Goal: Task Accomplishment & Management: Manage account settings

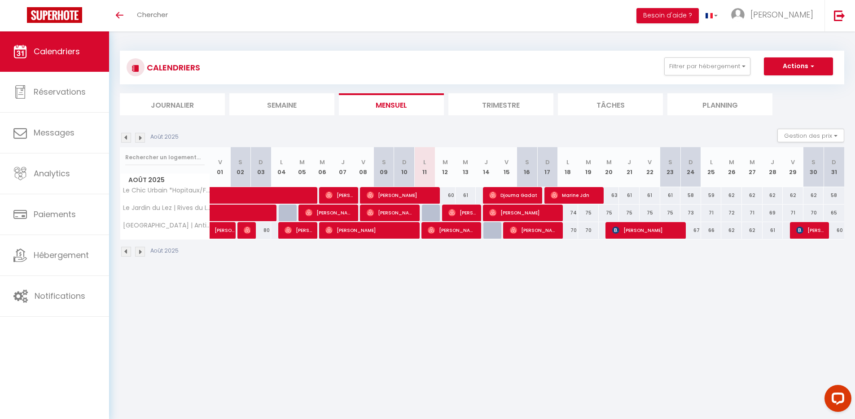
click at [289, 212] on div at bounding box center [289, 213] width 21 height 17
type input "72"
type input "Lun 04 Août 2025"
type input "[DATE] Août 2025"
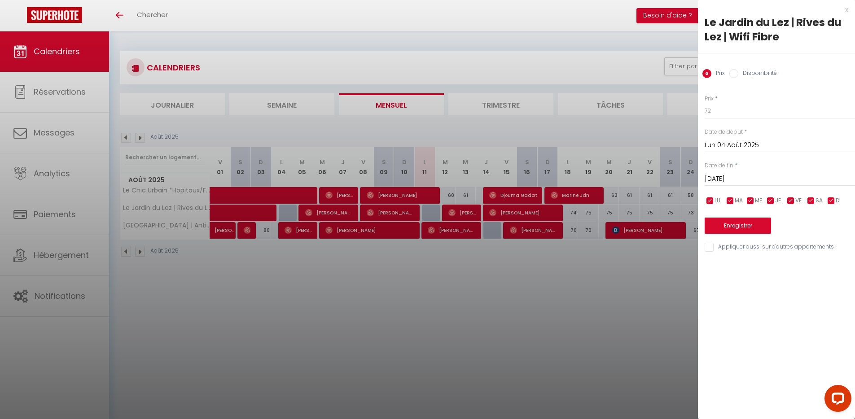
click at [734, 77] on input "Disponibilité" at bounding box center [733, 73] width 9 height 9
radio input "true"
radio input "false"
click at [739, 115] on select "Disponible Indisponible" at bounding box center [780, 111] width 150 height 17
click at [705, 103] on select "Disponible Indisponible" at bounding box center [780, 111] width 150 height 17
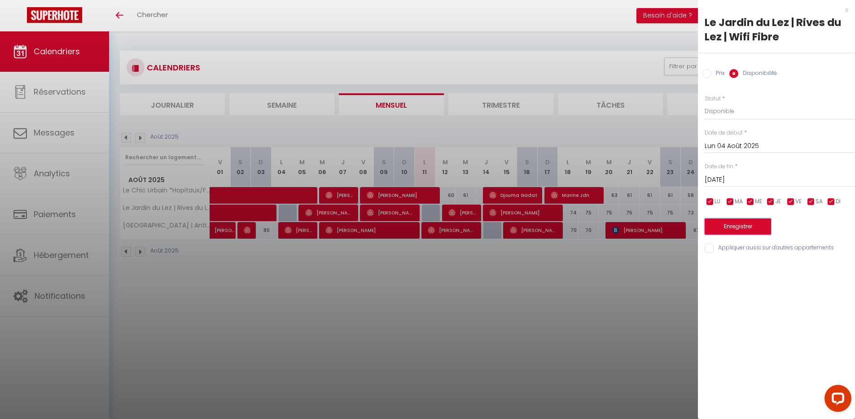
click at [736, 228] on button "Enregistrer" at bounding box center [738, 227] width 66 height 16
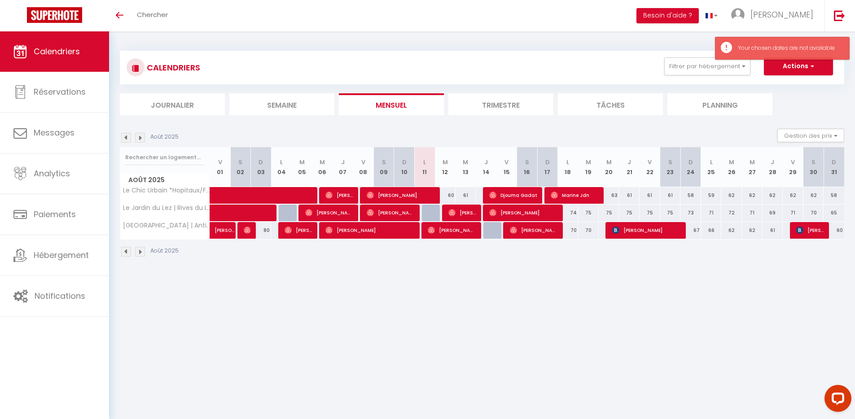
click at [289, 213] on div at bounding box center [289, 213] width 21 height 17
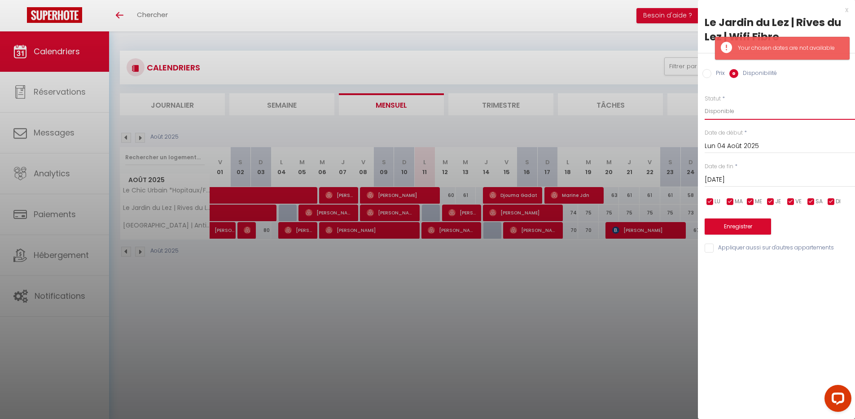
click at [752, 114] on select "Disponible Indisponible" at bounding box center [780, 111] width 150 height 17
click at [705, 103] on select "Disponible Indisponible" at bounding box center [780, 111] width 150 height 17
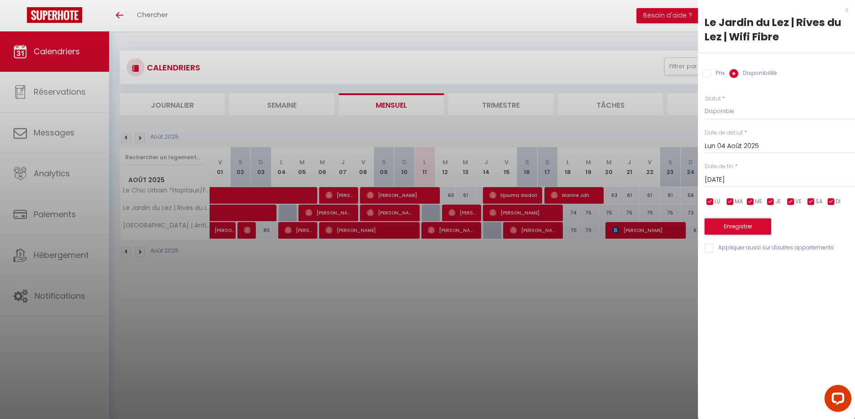
click at [738, 227] on button "Enregistrer" at bounding box center [738, 227] width 66 height 16
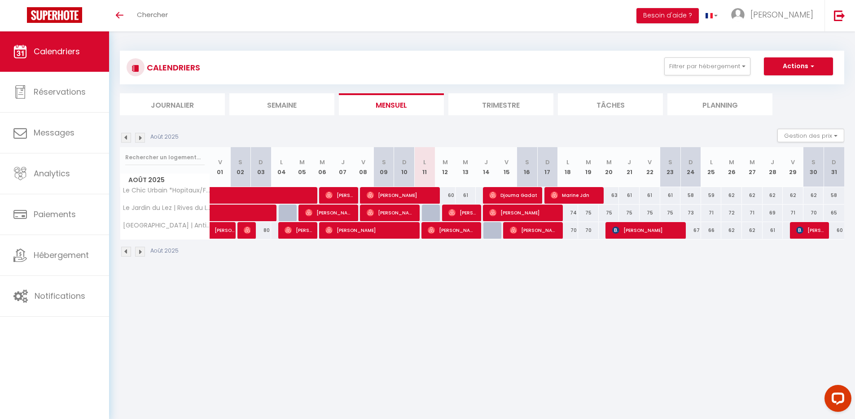
click at [288, 213] on div at bounding box center [289, 213] width 21 height 17
type input "72"
type input "Lun 04 Août 2025"
type input "[DATE] Août 2025"
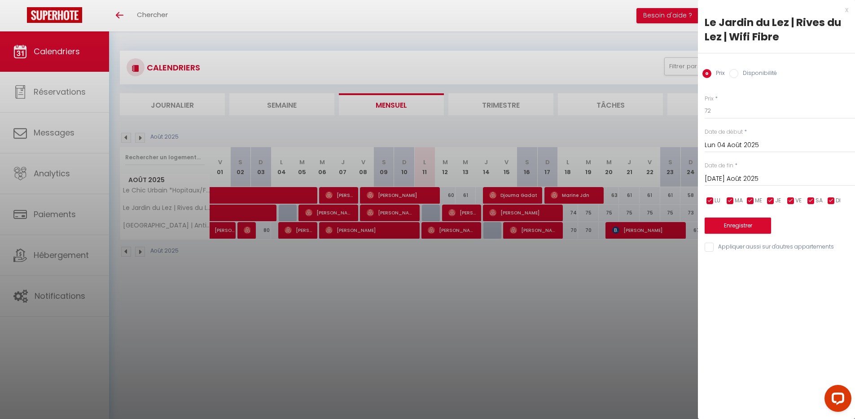
click at [732, 72] on input "Disponibilité" at bounding box center [733, 73] width 9 height 9
radio input "true"
radio input "false"
click at [739, 109] on select "Disponible Indisponible" at bounding box center [780, 111] width 150 height 17
click at [705, 103] on select "Disponible Indisponible" at bounding box center [780, 111] width 150 height 17
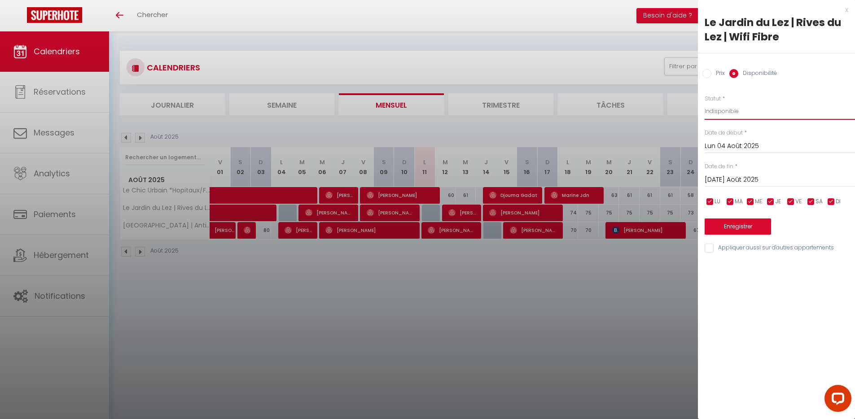
click at [745, 111] on select "Disponible Indisponible" at bounding box center [780, 111] width 150 height 17
select select "1"
click at [705, 103] on select "Disponible Indisponible" at bounding box center [780, 111] width 150 height 17
click at [751, 222] on button "Enregistrer" at bounding box center [738, 227] width 66 height 16
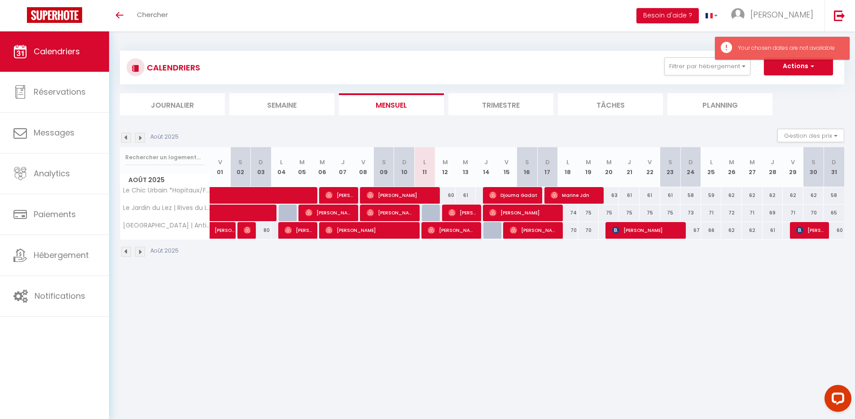
click at [289, 213] on div at bounding box center [289, 213] width 21 height 17
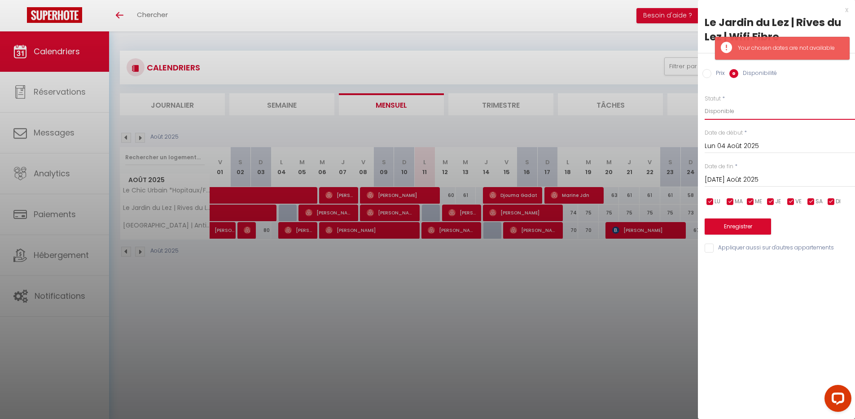
click at [733, 113] on select "Disponible Indisponible" at bounding box center [780, 111] width 150 height 17
select select "0"
click at [705, 103] on select "Disponible Indisponible" at bounding box center [780, 111] width 150 height 17
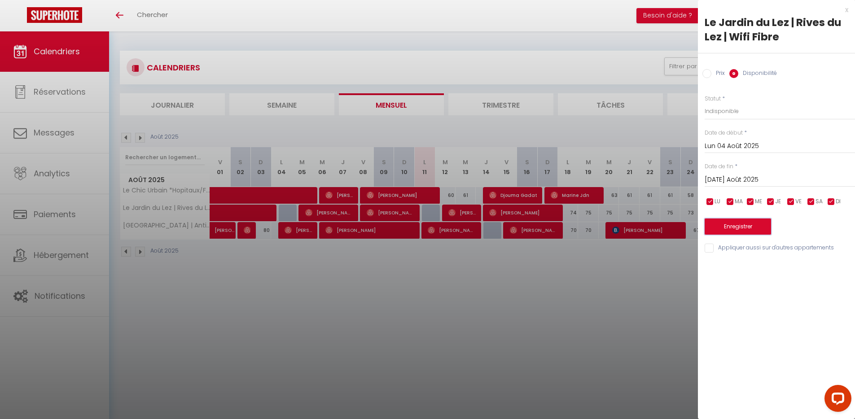
click at [739, 230] on button "Enregistrer" at bounding box center [738, 227] width 66 height 16
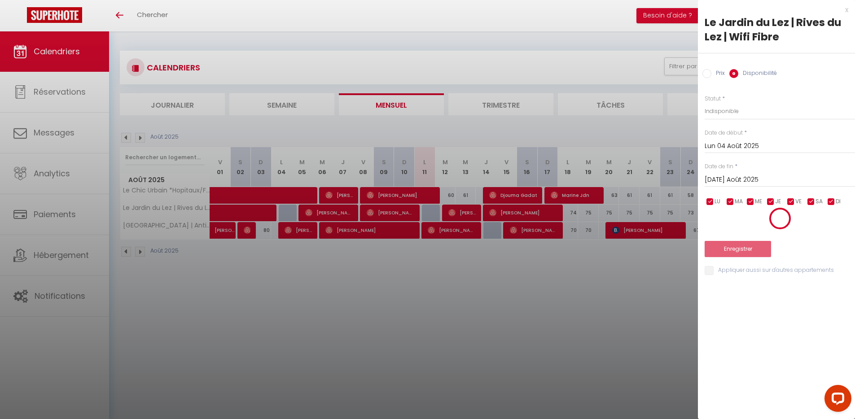
select select "0"
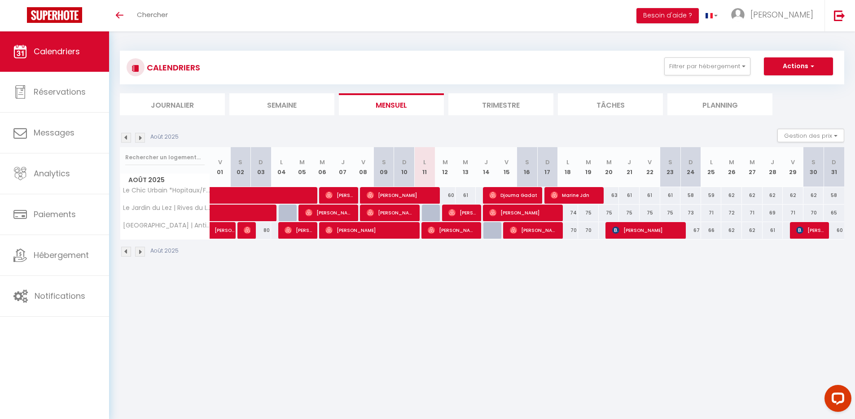
click at [290, 214] on div at bounding box center [289, 213] width 21 height 17
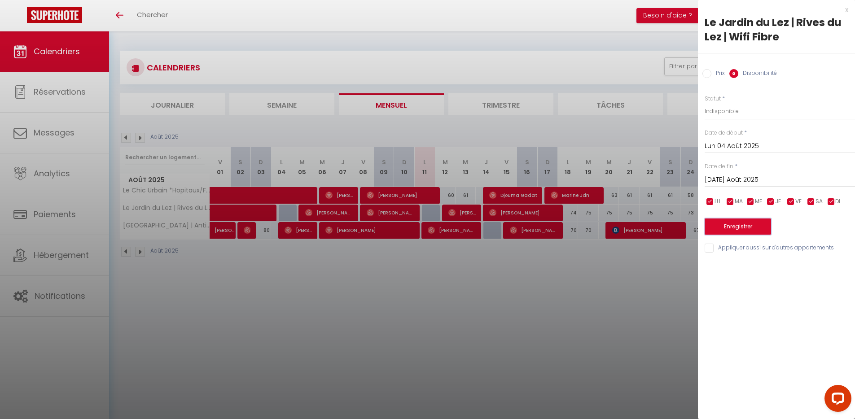
click at [744, 228] on button "Enregistrer" at bounding box center [738, 227] width 66 height 16
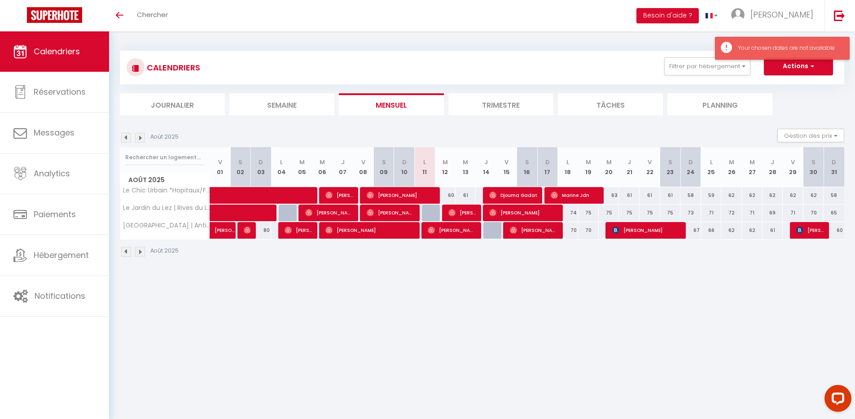
click at [769, 48] on div "Your chosen dates are not available" at bounding box center [789, 48] width 102 height 9
click at [791, 70] on button "Actions" at bounding box center [798, 66] width 69 height 18
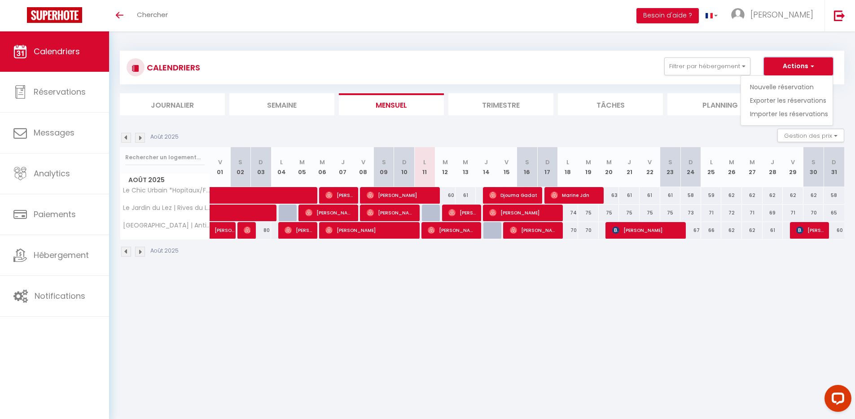
click at [795, 66] on button "Actions" at bounding box center [798, 66] width 69 height 18
click at [290, 214] on div at bounding box center [289, 213] width 21 height 17
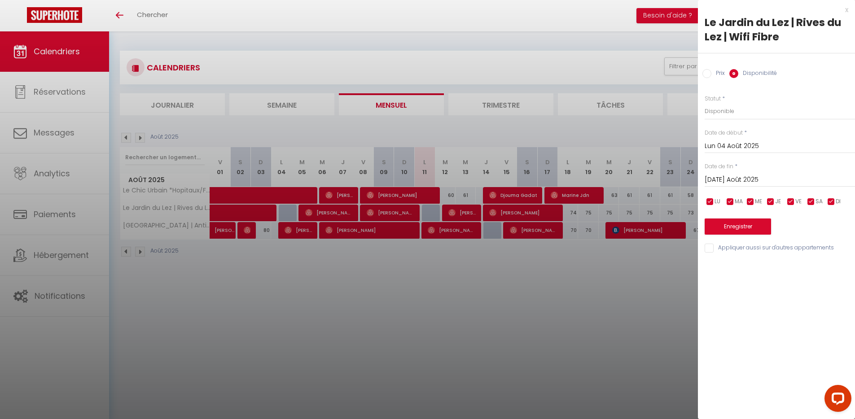
click at [290, 214] on div at bounding box center [427, 209] width 855 height 419
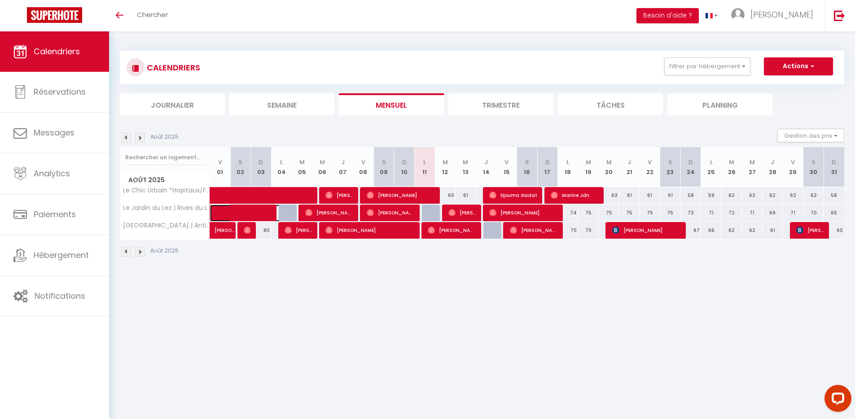
click at [283, 213] on span at bounding box center [255, 213] width 62 height 17
select select "OK"
select select "0"
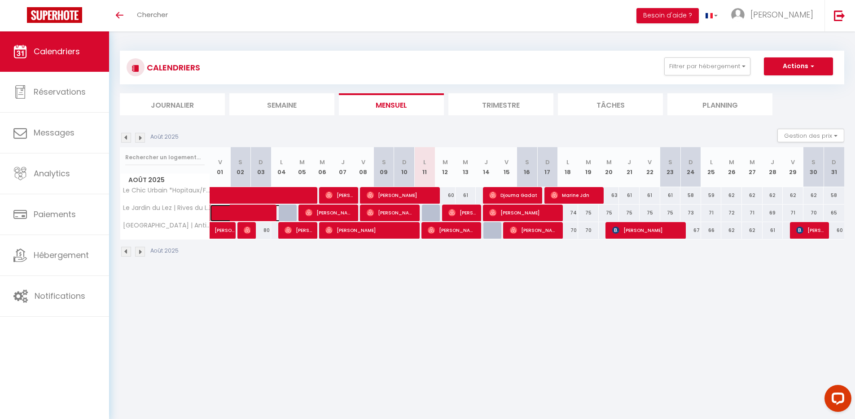
select select "1"
select select
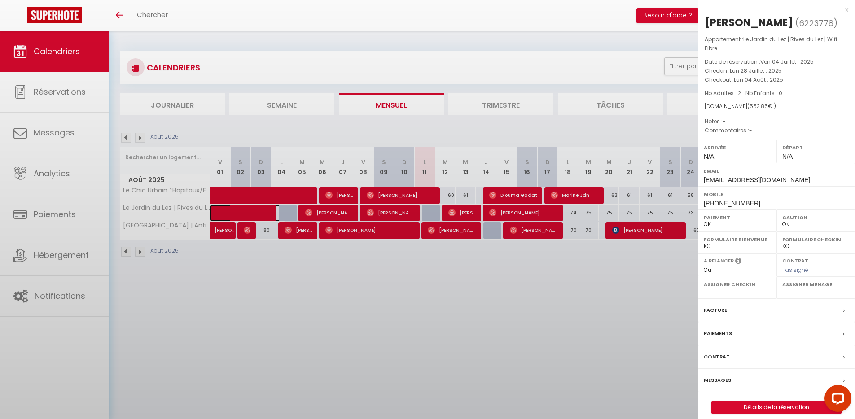
select select "49942"
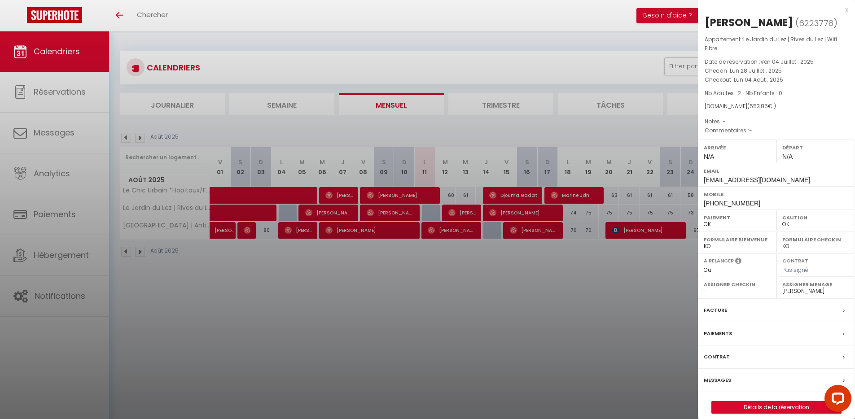
click at [848, 11] on div "x" at bounding box center [773, 9] width 150 height 11
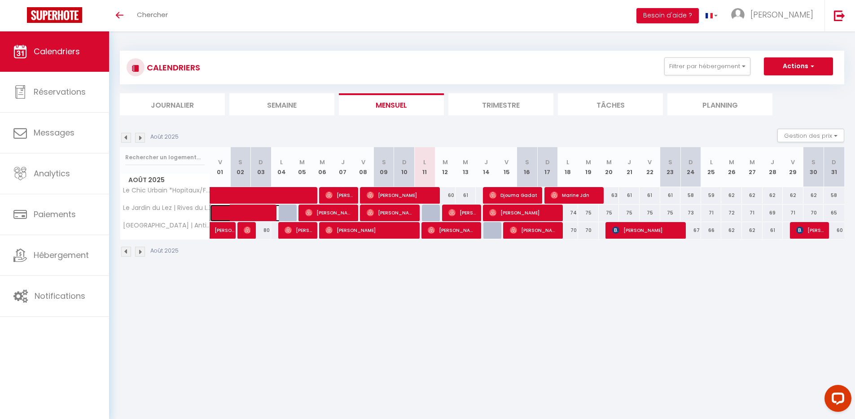
click at [283, 213] on span at bounding box center [255, 213] width 62 height 17
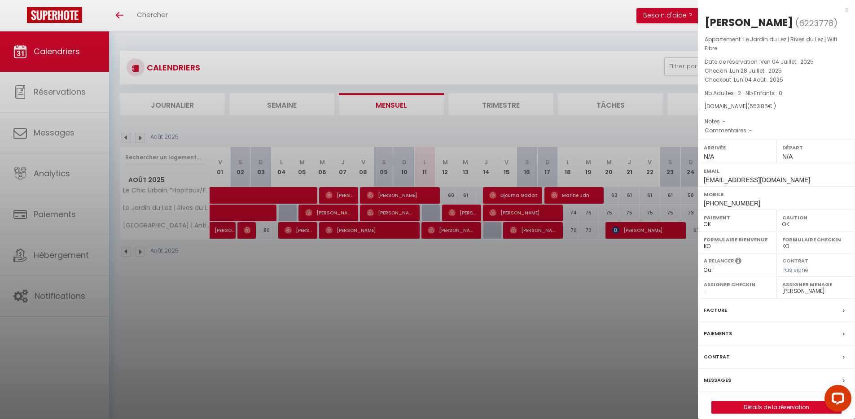
click at [846, 9] on div "x" at bounding box center [773, 9] width 150 height 11
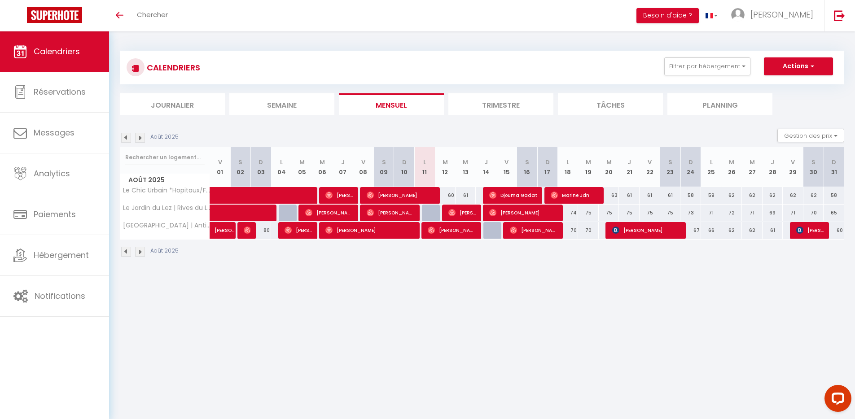
click at [293, 212] on div at bounding box center [289, 213] width 15 height 17
click at [289, 214] on div at bounding box center [289, 213] width 21 height 17
select select "1"
type input "Lun 04 Août 2025"
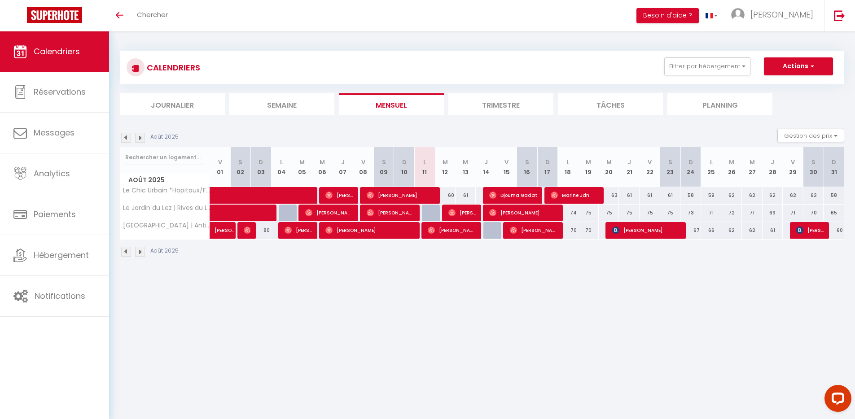
type input "[DATE] Août 2025"
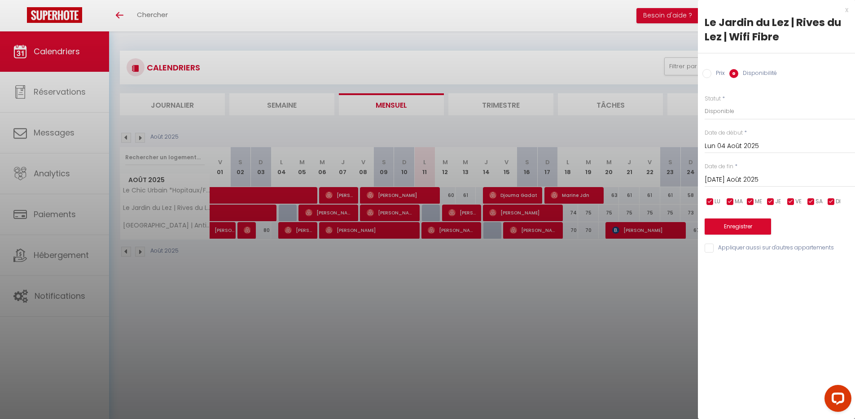
click at [735, 145] on input "Lun 04 Août 2025" at bounding box center [780, 146] width 150 height 12
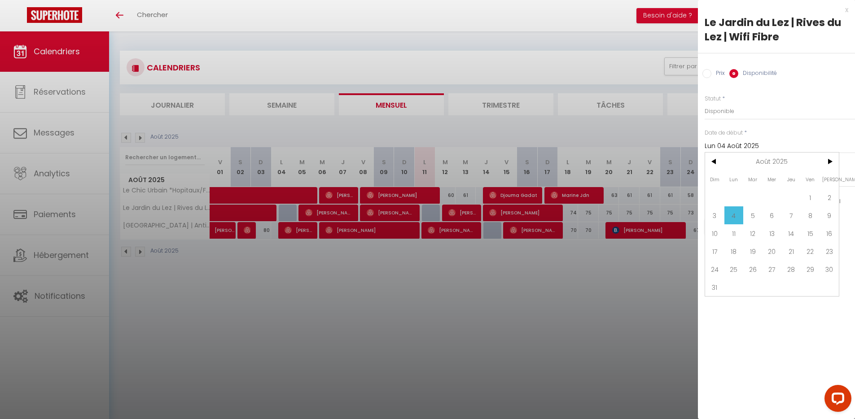
click at [731, 213] on span "4" at bounding box center [733, 215] width 19 height 18
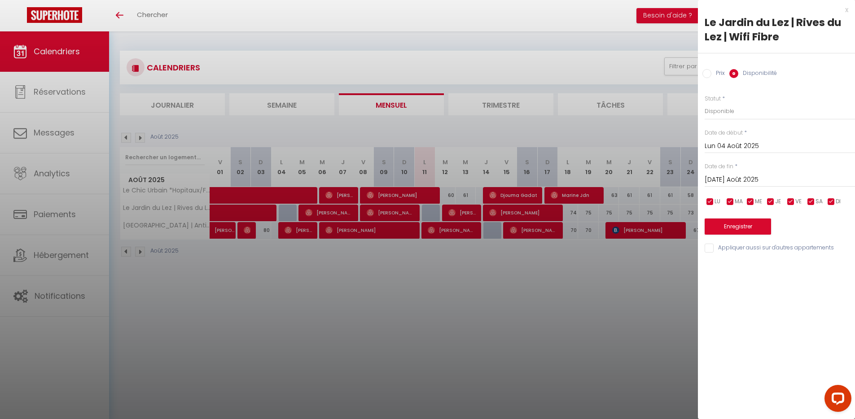
click at [732, 178] on input "[DATE] Août 2025" at bounding box center [780, 180] width 150 height 12
click at [747, 148] on input "Lun 04 Août 2025" at bounding box center [780, 146] width 150 height 12
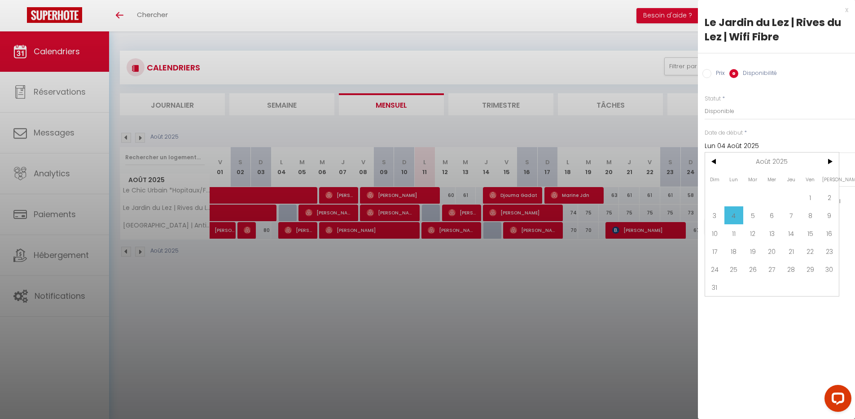
click at [648, 294] on div at bounding box center [427, 209] width 855 height 419
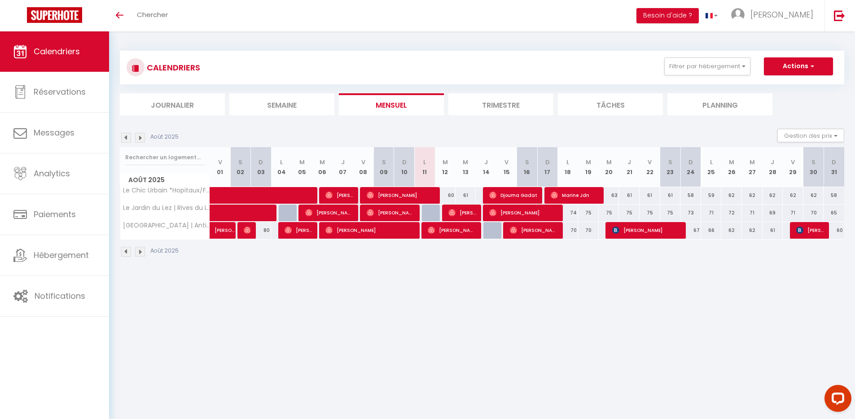
click at [432, 212] on div at bounding box center [432, 213] width 21 height 17
select select "1"
type input "Lun 11 Août 2025"
type input "[DATE] Août 2025"
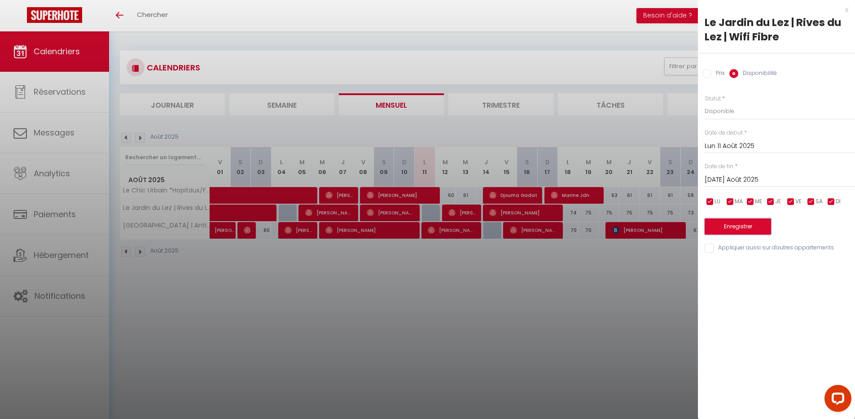
click at [736, 228] on button "Enregistrer" at bounding box center [738, 227] width 66 height 16
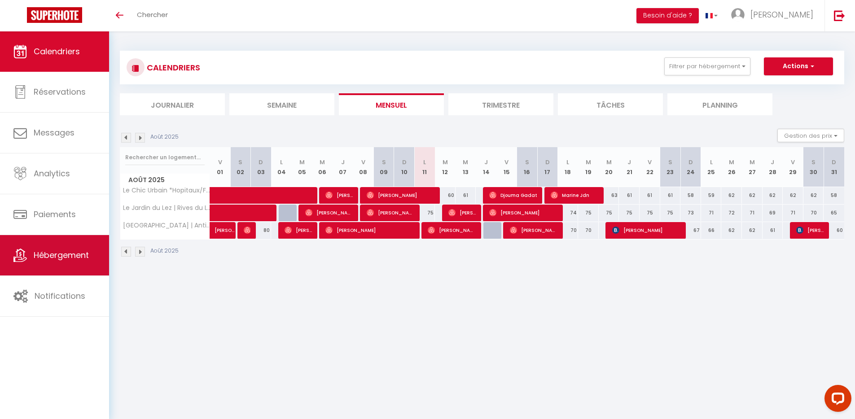
click at [75, 254] on span "Hébergement" at bounding box center [61, 255] width 55 height 11
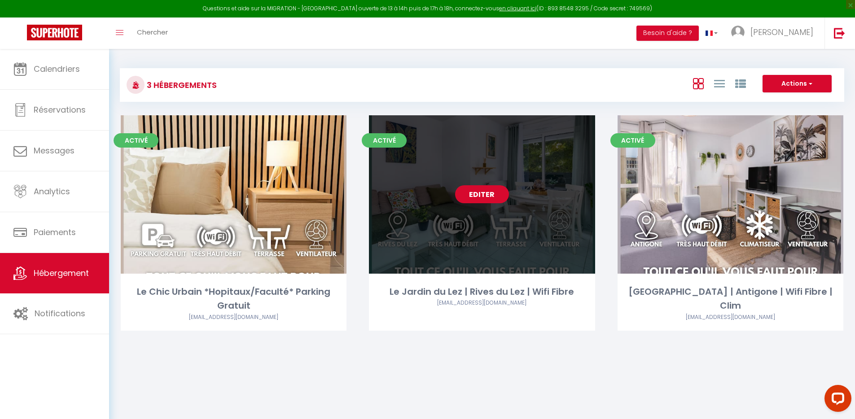
click at [491, 201] on link "Editer" at bounding box center [482, 194] width 54 height 18
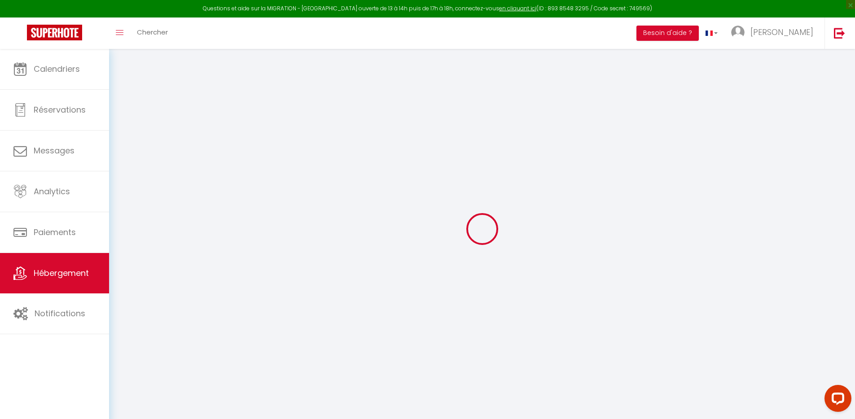
select select
type input "[EMAIL_ADDRESS][DOMAIN_NAME]"
checkbox input "true"
select select
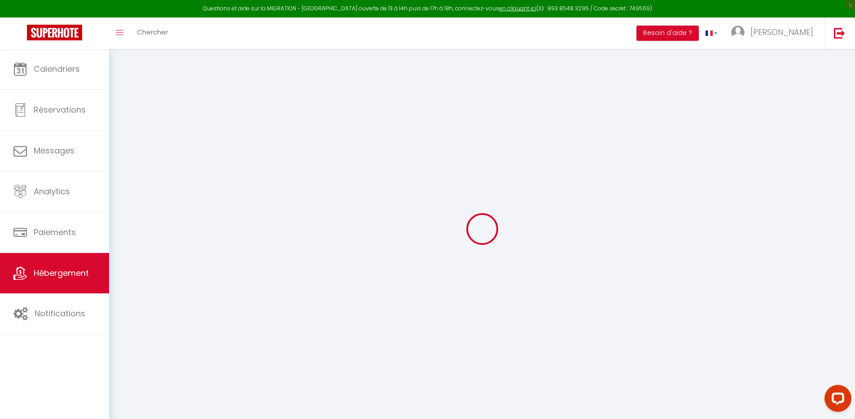
select select
checkbox input "false"
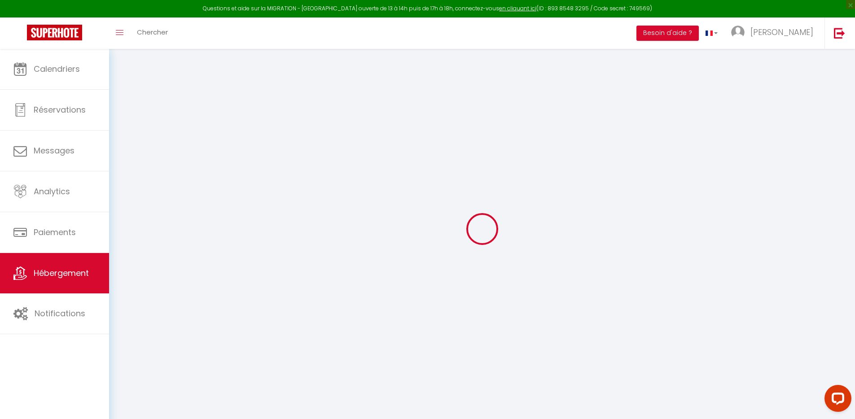
select select
checkbox input "false"
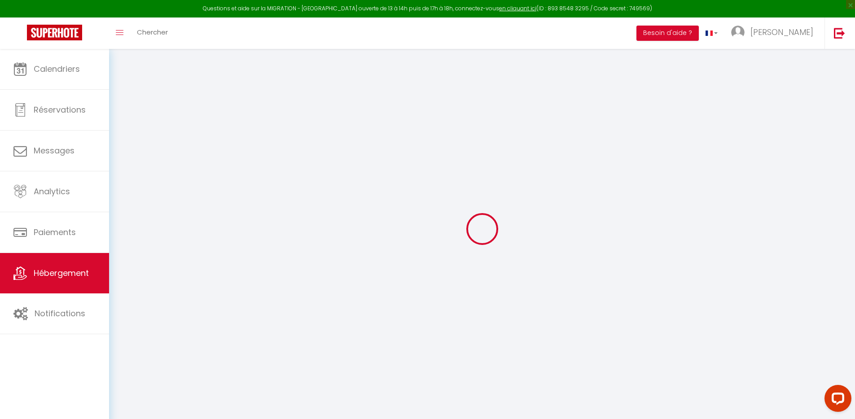
checkbox input "false"
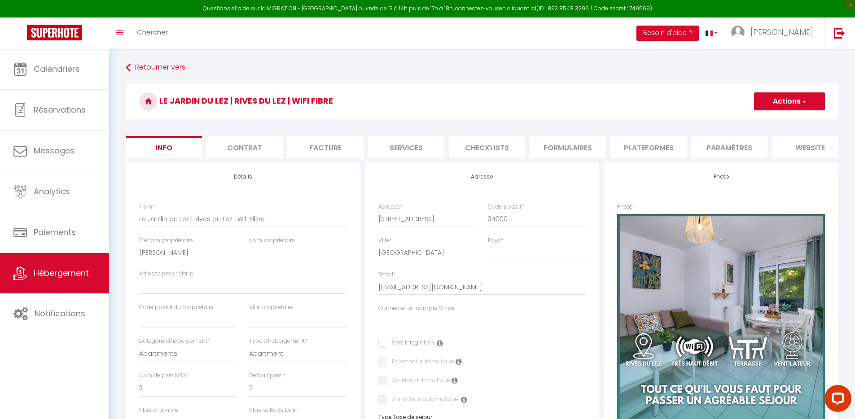
click at [412, 149] on li "Services" at bounding box center [406, 147] width 76 height 22
select select
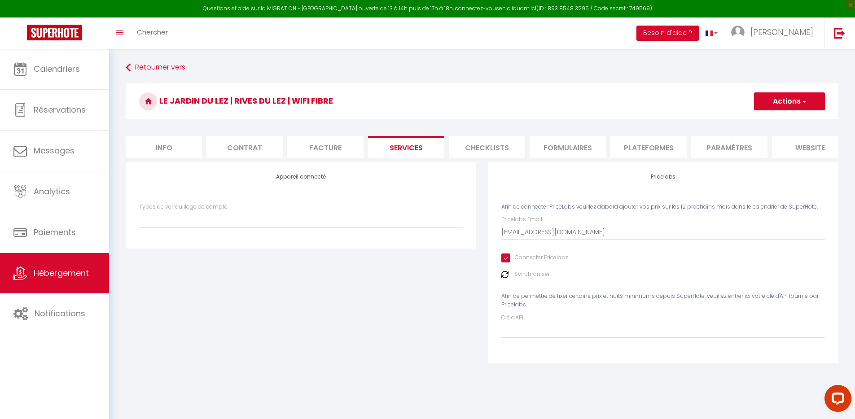
click at [505, 278] on img at bounding box center [504, 274] width 7 height 7
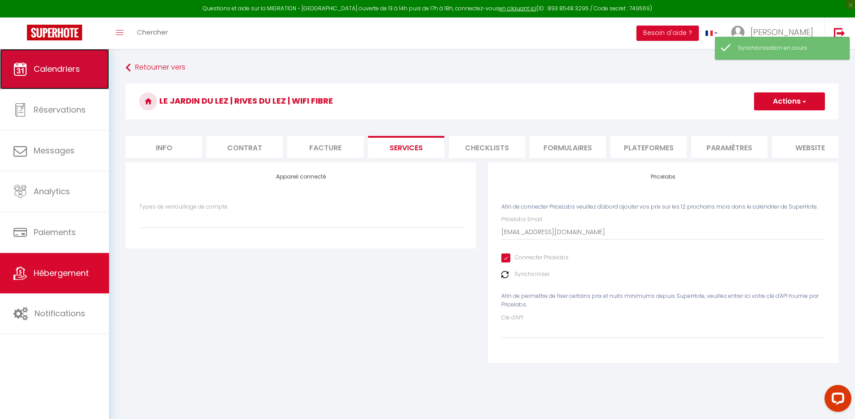
click at [78, 67] on span "Calendriers" at bounding box center [57, 68] width 46 height 11
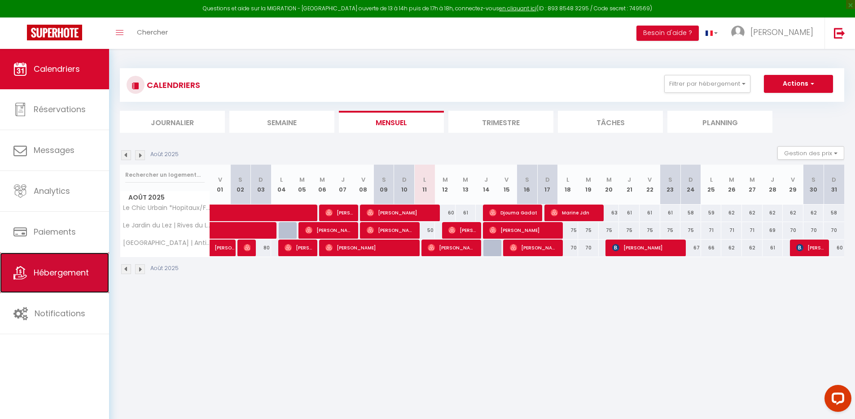
click at [71, 276] on span "Hébergement" at bounding box center [61, 272] width 55 height 11
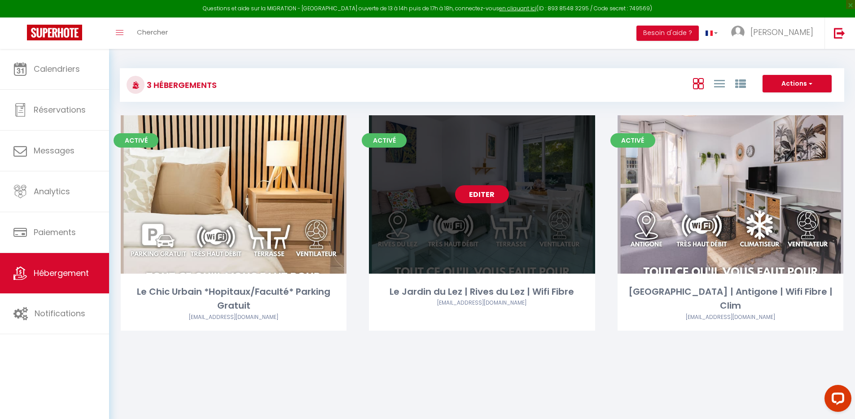
click at [494, 192] on link "Editer" at bounding box center [482, 194] width 54 height 18
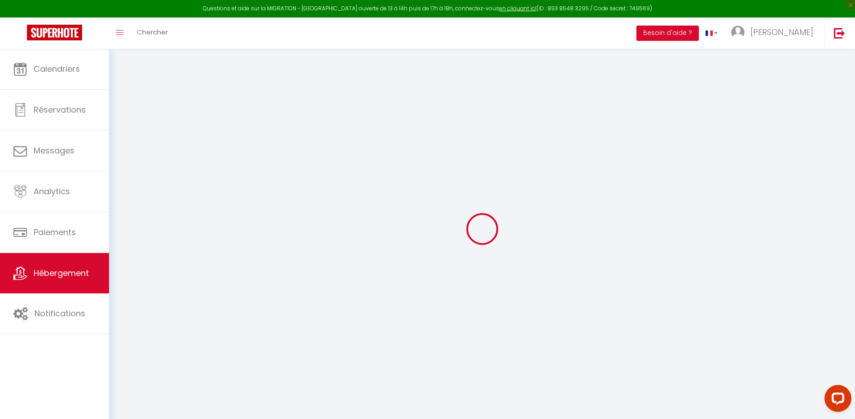
select select
type input "[EMAIL_ADDRESS][DOMAIN_NAME]"
checkbox input "true"
select select
select select "+ 38 %"
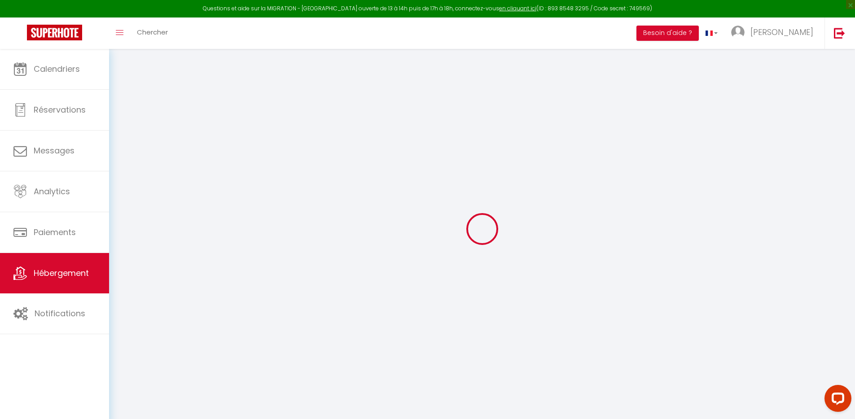
select select "+ 53 %"
select select
checkbox input "false"
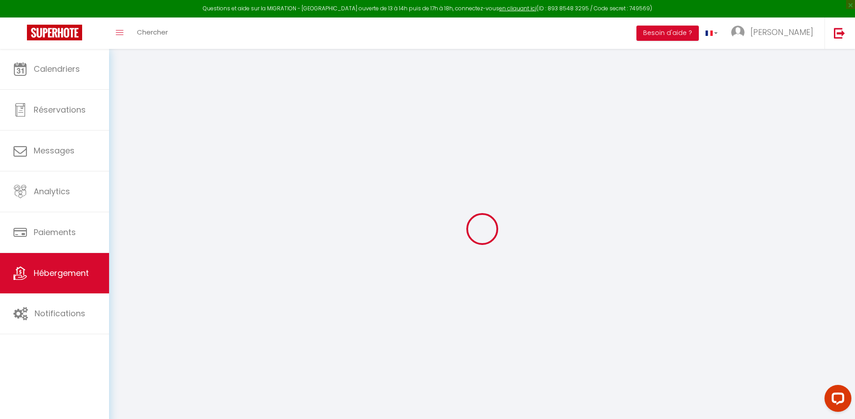
checkbox input "false"
select select "16:00"
select select
select select "12:00"
select select "30"
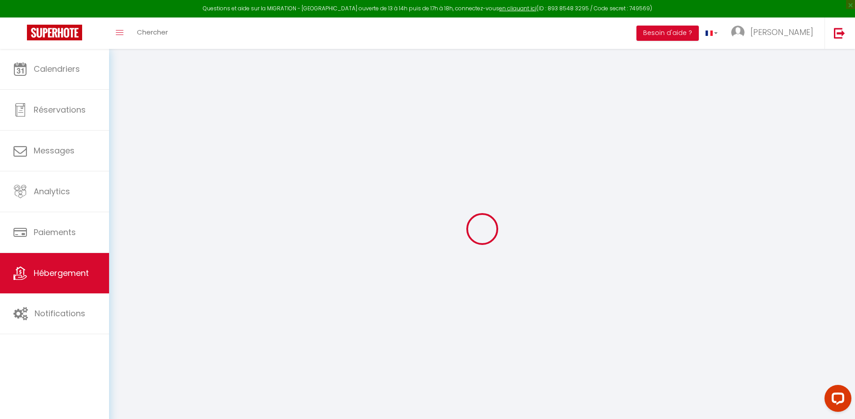
select select "120"
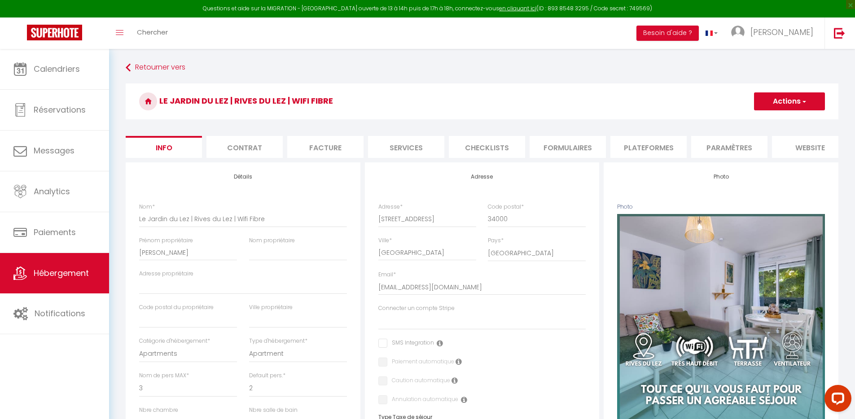
select select
checkbox input "false"
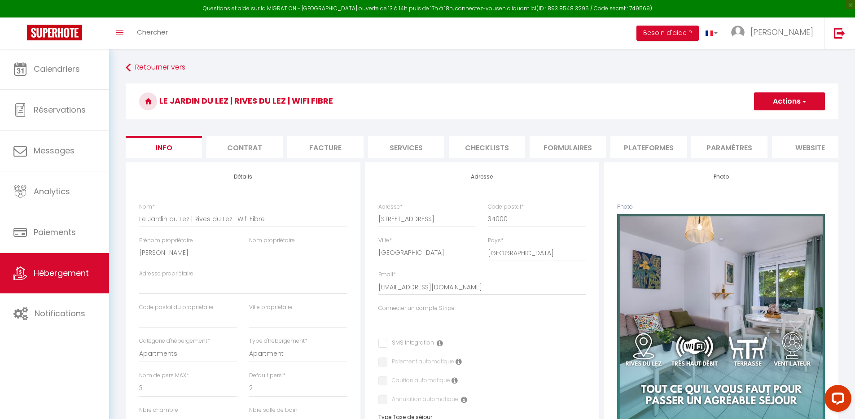
checkbox input "false"
select select "8697-1443665914867897060"
click at [419, 146] on li "Services" at bounding box center [406, 147] width 76 height 22
select select
select select "90"
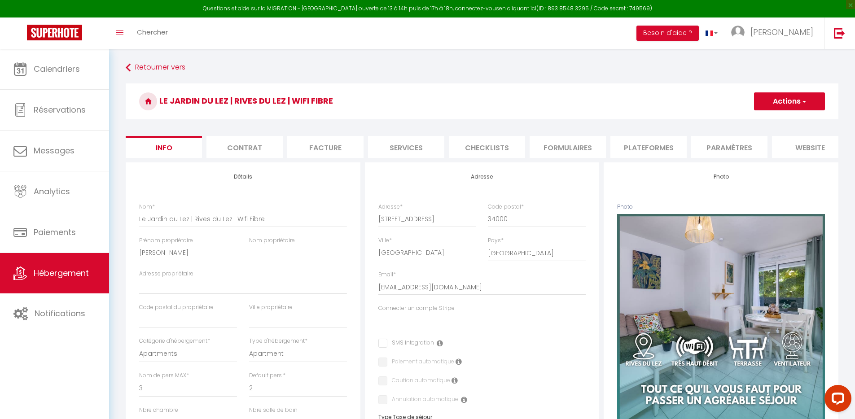
select select "well_reviewed_guests"
select select "EUR"
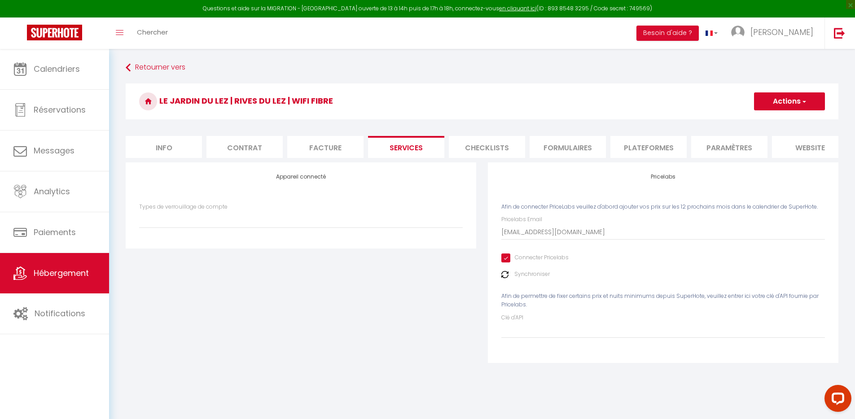
click at [647, 148] on li "Plateformes" at bounding box center [648, 147] width 76 height 22
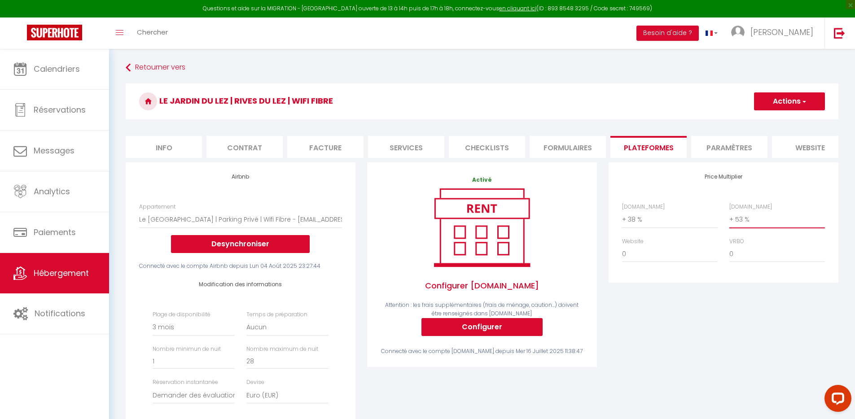
click at [750, 228] on select "0 + 1 % + 2 % + 3 % + 4 % + 5 % + 6 % + 7 % + 8 % + 9 %" at bounding box center [777, 219] width 96 height 17
select select "+ 1 %"
click at [729, 218] on select "0 + 1 % + 2 % + 3 % + 4 % + 5 % + 6 % + 7 % + 8 % + 9 %" at bounding box center [777, 219] width 96 height 17
click at [754, 224] on select "0 + 1 % + 2 % + 3 % + 4 % + 5 % + 6 % + 7 % + 8 % + 9 %" at bounding box center [777, 219] width 96 height 17
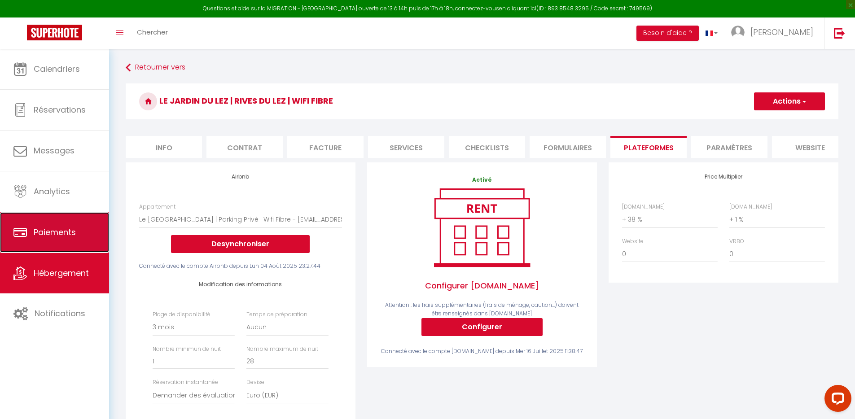
click at [50, 248] on link "Paiements" at bounding box center [54, 232] width 109 height 40
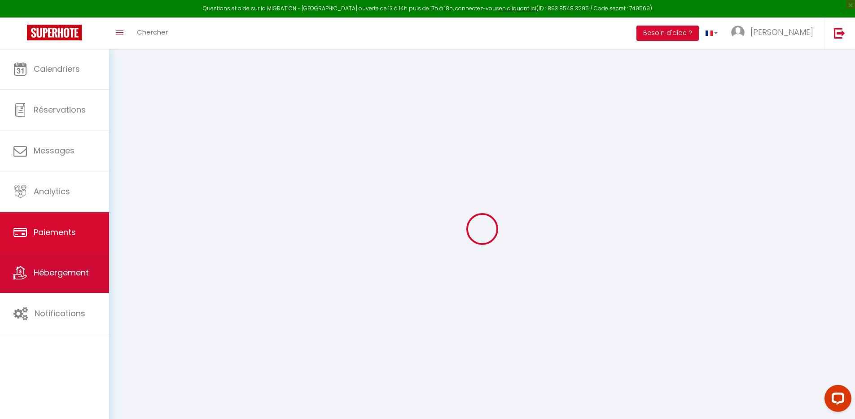
select select "2"
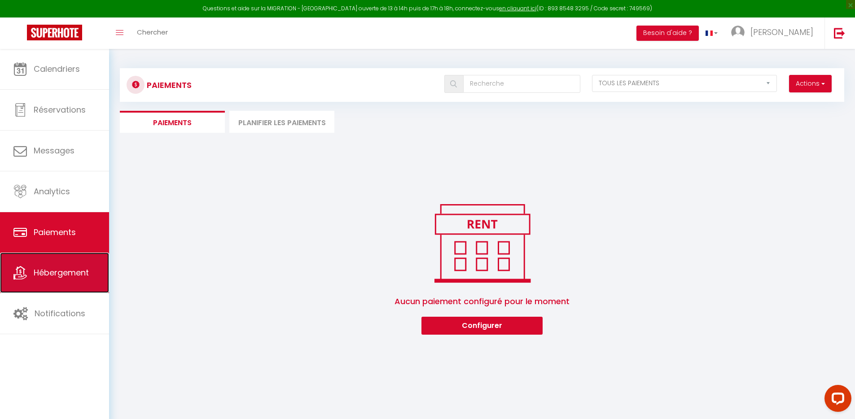
click at [67, 264] on link "Hébergement" at bounding box center [54, 273] width 109 height 40
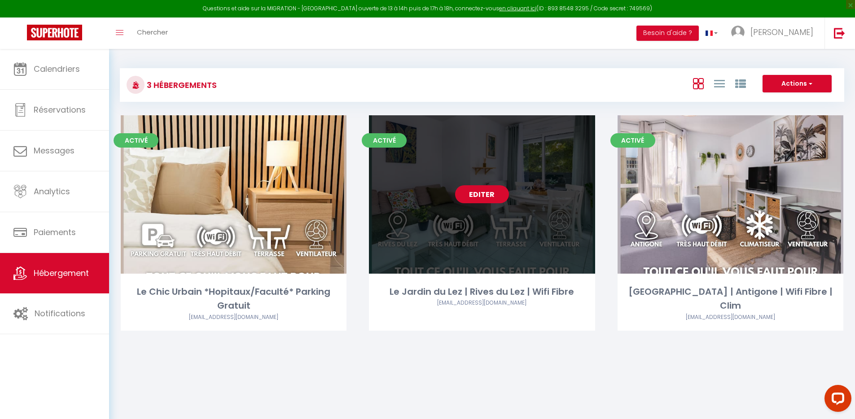
click at [483, 195] on link "Editer" at bounding box center [482, 194] width 54 height 18
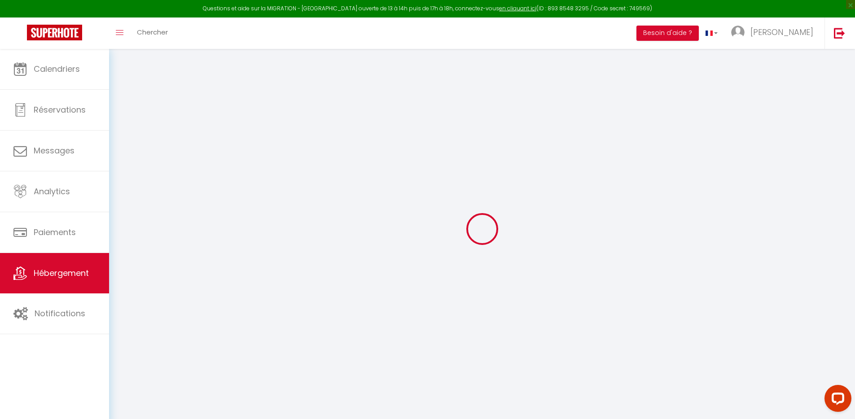
select select "+ 38 %"
select select "+ 53 %"
select select
checkbox input "false"
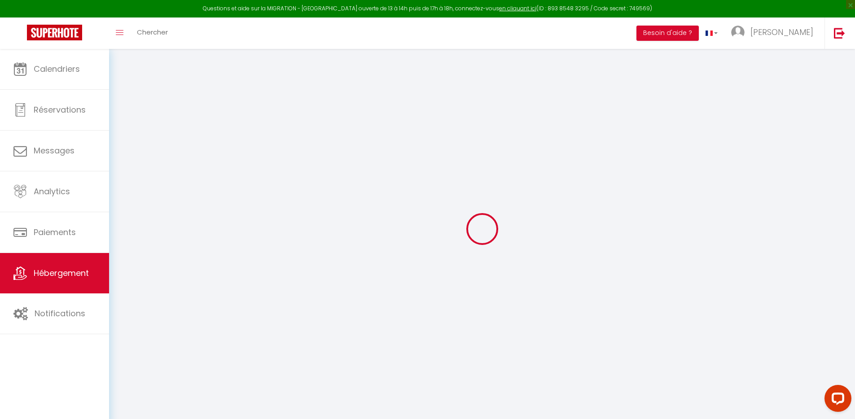
checkbox input "false"
select select "8697-1443665914867897060"
select select "16:00"
select select
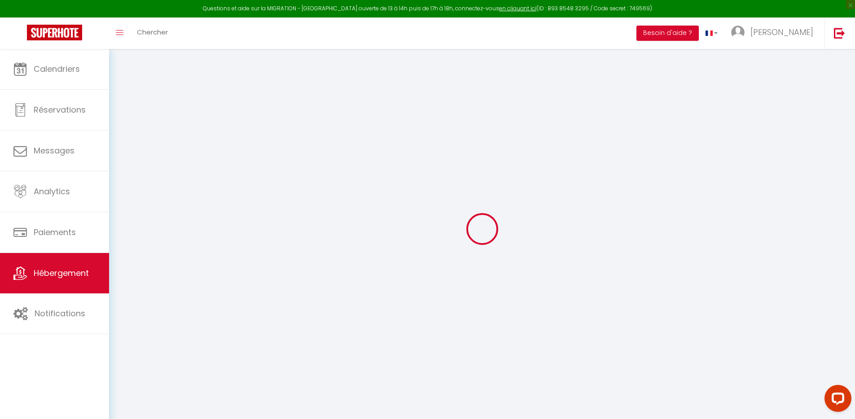
select select "12:00"
select select "30"
select select "120"
select select "90"
select select "well_reviewed_guests"
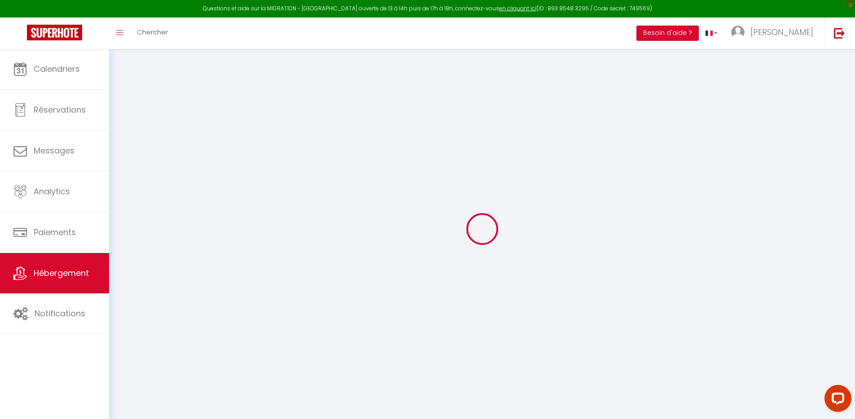
select select "EUR"
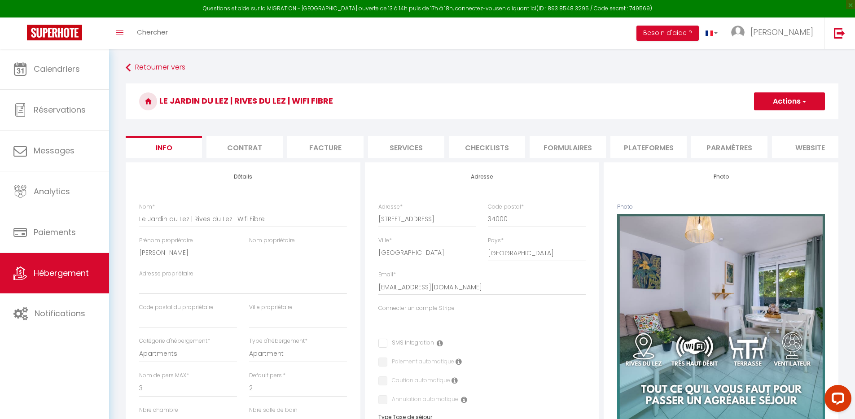
click at [631, 156] on li "Plateformes" at bounding box center [648, 147] width 76 height 22
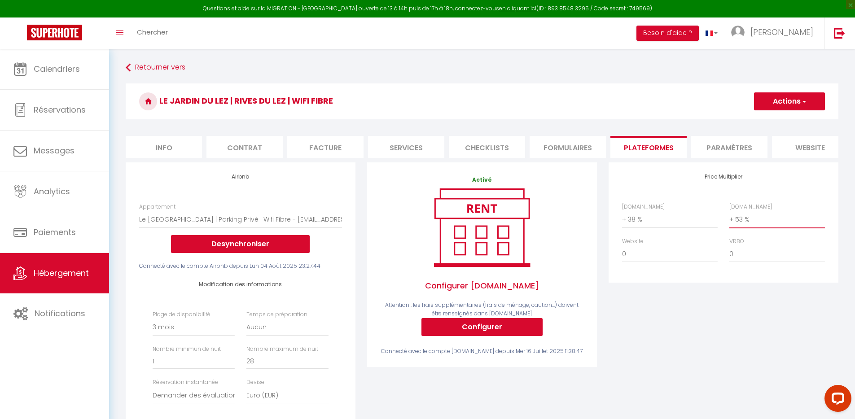
click at [762, 226] on select "0 + 1 % + 2 % + 3 % + 4 % + 5 % + 6 % + 7 % + 8 % + 9 %" at bounding box center [777, 219] width 96 height 17
select select "0"
click at [729, 218] on select "0 + 1 % + 2 % + 3 % + 4 % + 5 % + 6 % + 7 % + 8 % + 9 %" at bounding box center [777, 219] width 96 height 17
click at [797, 97] on button "Actions" at bounding box center [789, 101] width 71 height 18
click at [792, 122] on link "Enregistrer" at bounding box center [789, 121] width 71 height 12
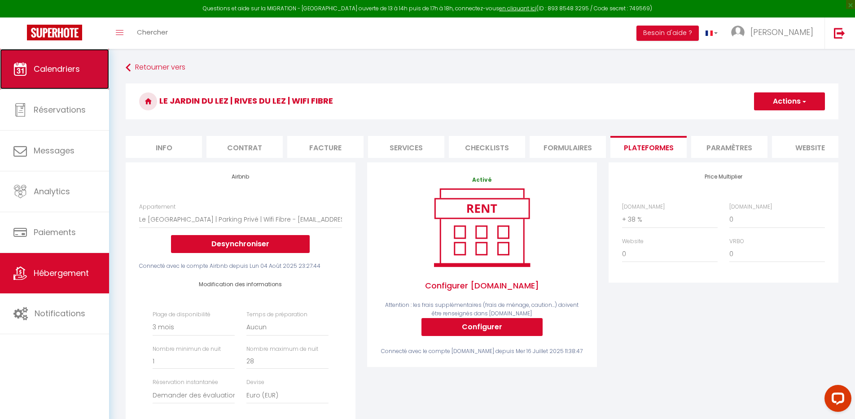
click at [63, 78] on link "Calendriers" at bounding box center [54, 69] width 109 height 40
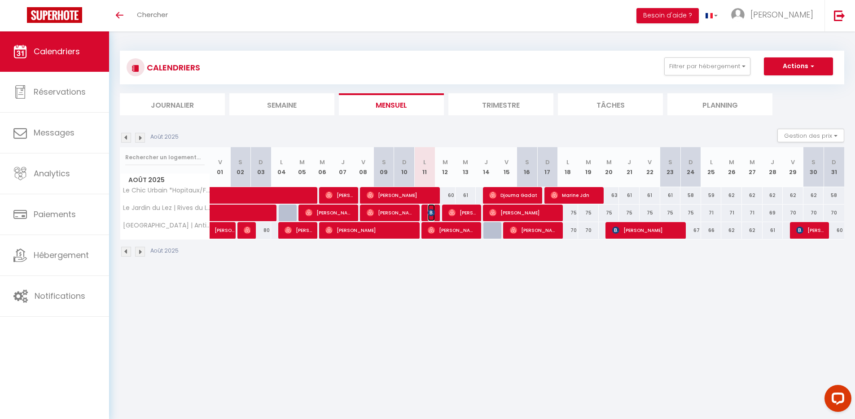
click at [432, 214] on img at bounding box center [431, 212] width 7 height 7
select select "OK"
select select "KO"
select select "0"
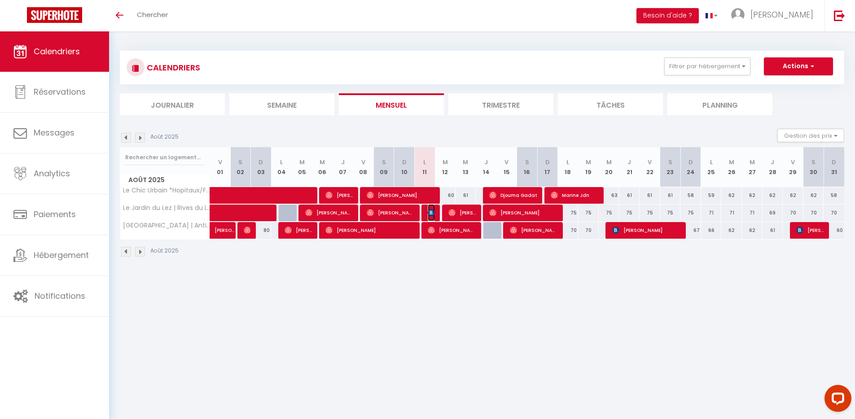
select select "1"
select select
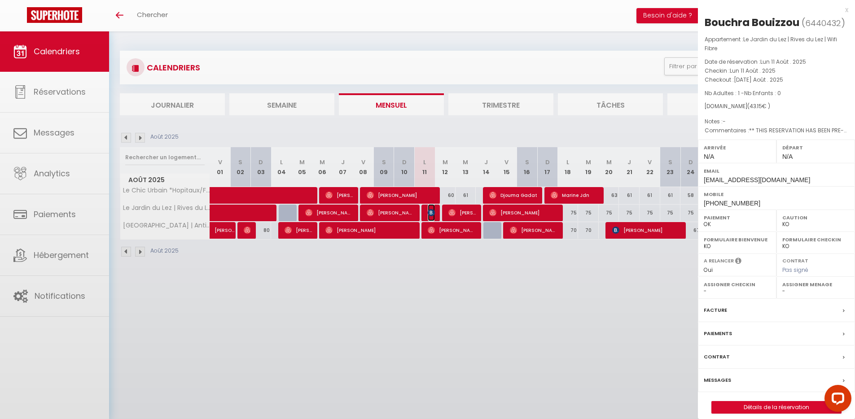
select select "49942"
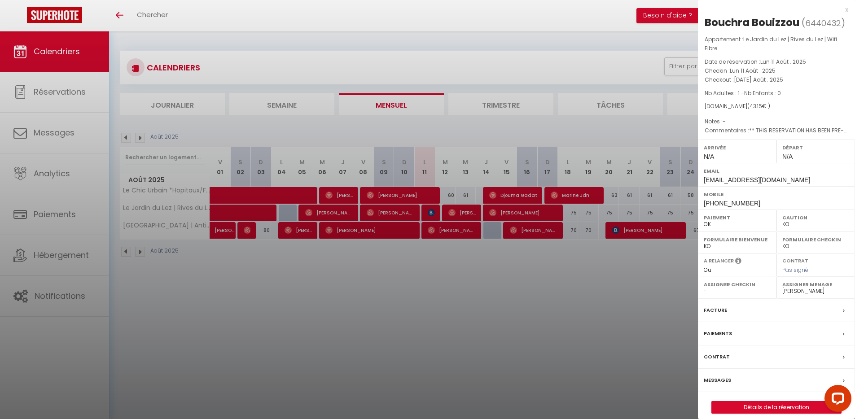
click at [848, 7] on div "x" at bounding box center [773, 9] width 150 height 11
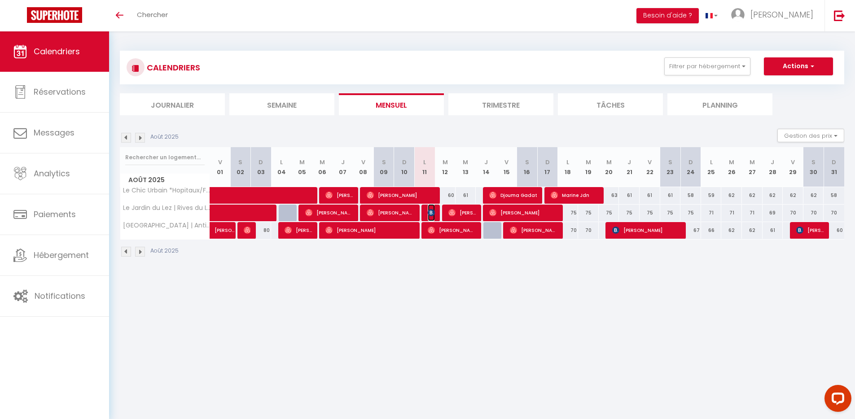
click at [432, 212] on img at bounding box center [431, 212] width 7 height 7
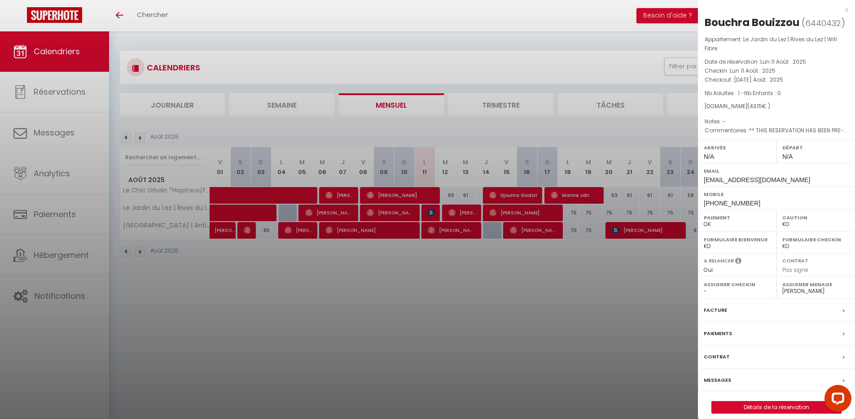
click at [459, 263] on div at bounding box center [427, 209] width 855 height 419
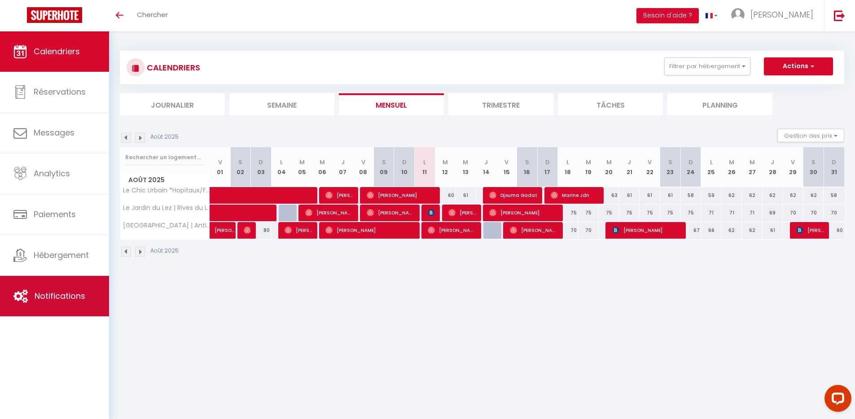
click at [75, 288] on link "Notifications" at bounding box center [54, 296] width 109 height 40
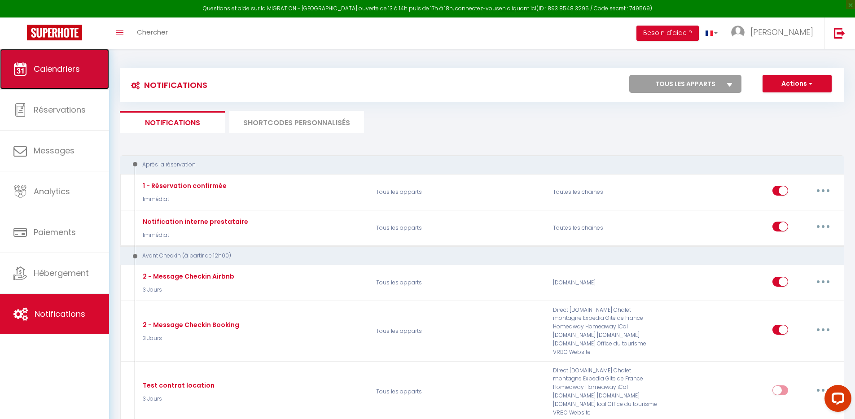
click at [77, 78] on link "Calendriers" at bounding box center [54, 69] width 109 height 40
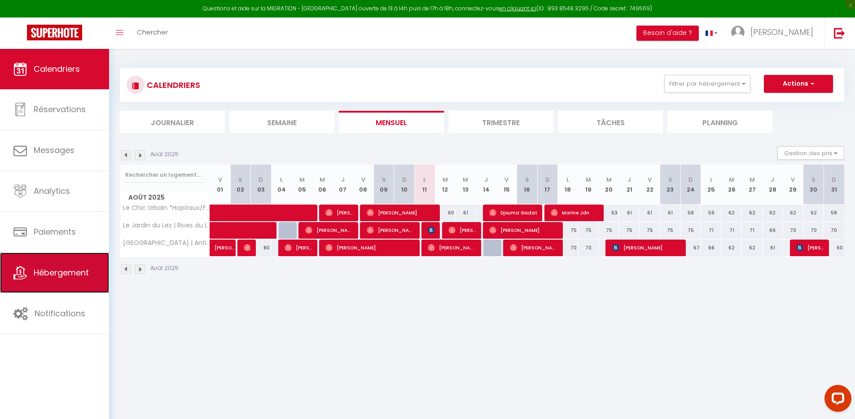
click at [70, 282] on link "Hébergement" at bounding box center [54, 273] width 109 height 40
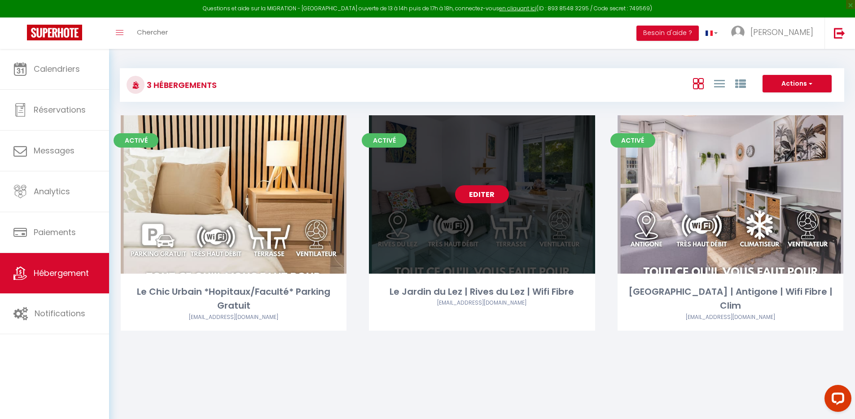
click at [492, 199] on link "Editer" at bounding box center [482, 194] width 54 height 18
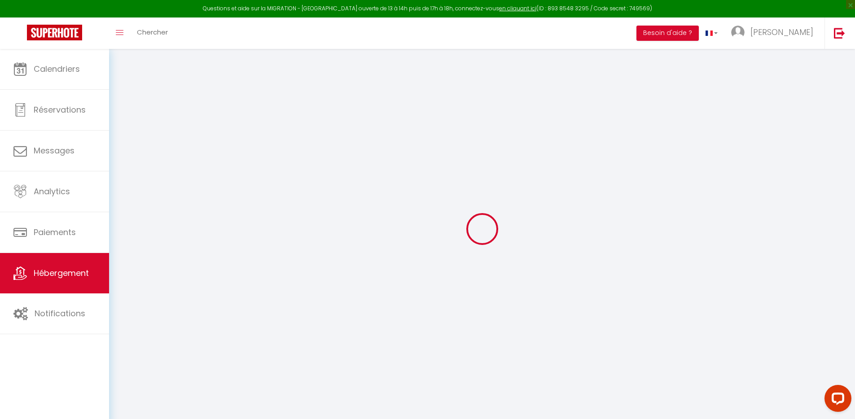
select select "+ 38 %"
select select
checkbox input "false"
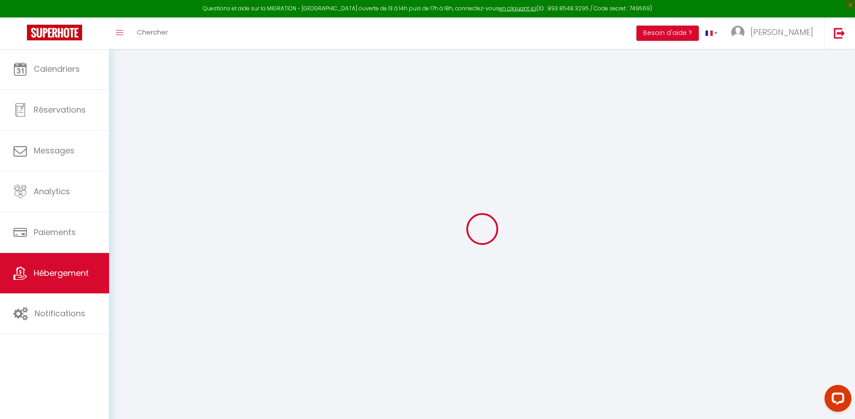
checkbox input "false"
select select "8697-1443665914867897060"
select select "90"
select select "well_reviewed_guests"
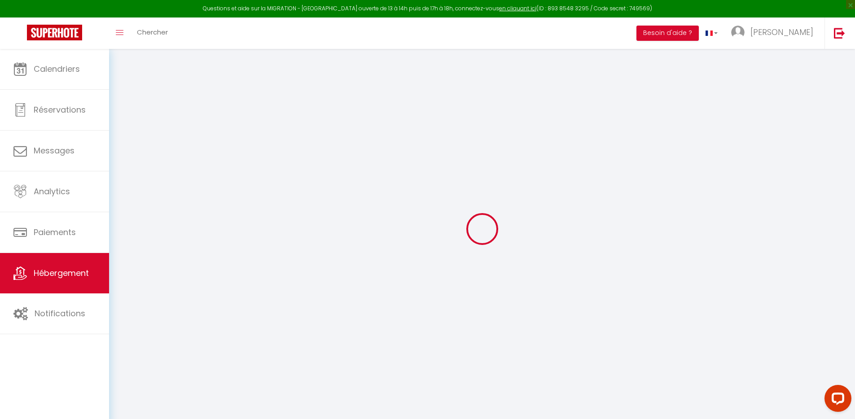
select select "EUR"
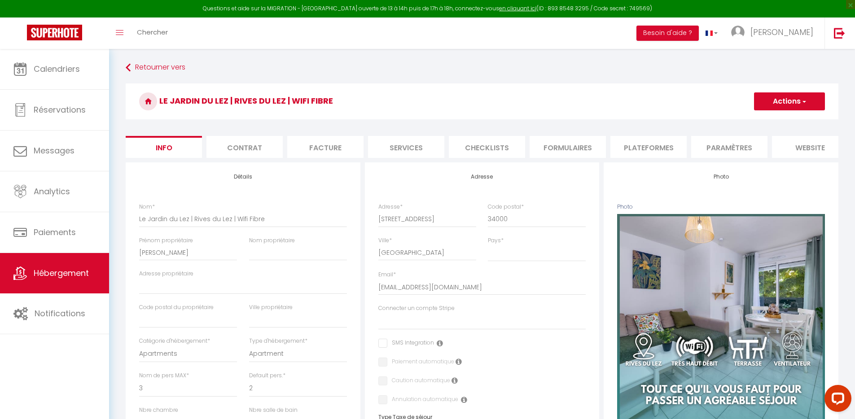
click at [566, 145] on li "Formulaires" at bounding box center [568, 147] width 76 height 22
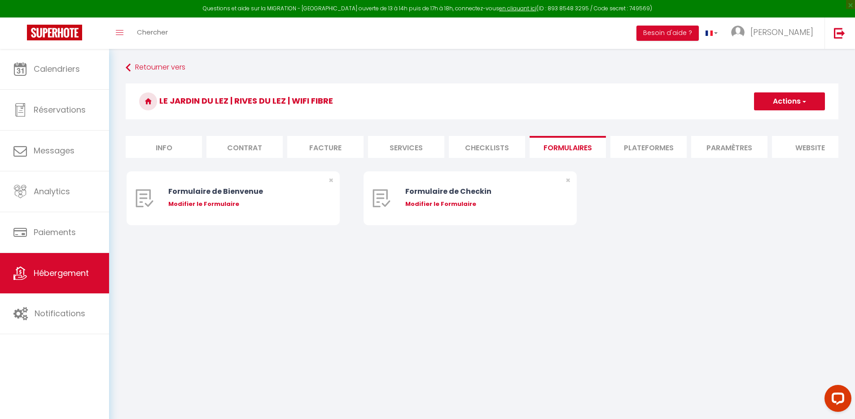
click at [638, 145] on li "Plateformes" at bounding box center [648, 147] width 76 height 22
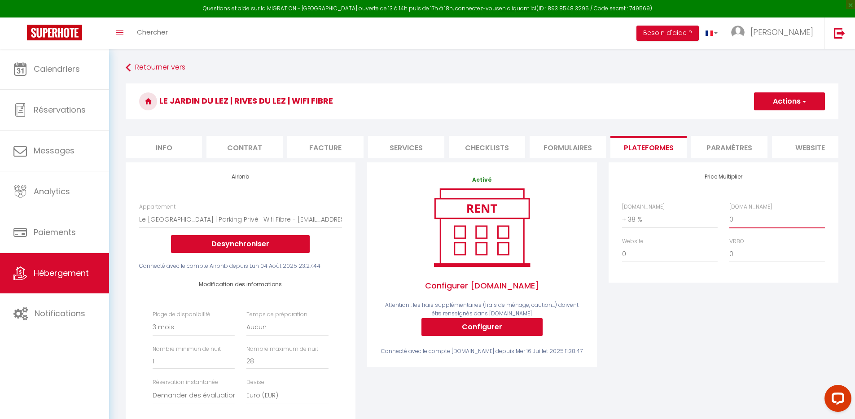
click at [751, 225] on select "0 + 1 % + 2 % + 3 % + 4 % + 5 % + 6 % + 7 % + 8 % + 9 %" at bounding box center [777, 219] width 96 height 17
select select "+ 53 %"
click at [729, 218] on select "0 + 1 % + 2 % + 3 % + 4 % + 5 % + 6 % + 7 % + 8 % + 9 %" at bounding box center [777, 219] width 96 height 17
click at [793, 101] on button "Actions" at bounding box center [789, 101] width 71 height 18
click at [785, 120] on link "Enregistrer" at bounding box center [789, 121] width 71 height 12
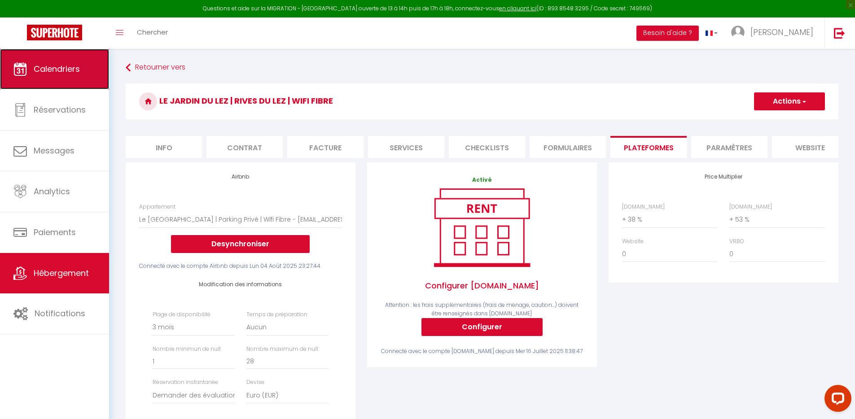
click at [77, 68] on span "Calendriers" at bounding box center [57, 68] width 46 height 11
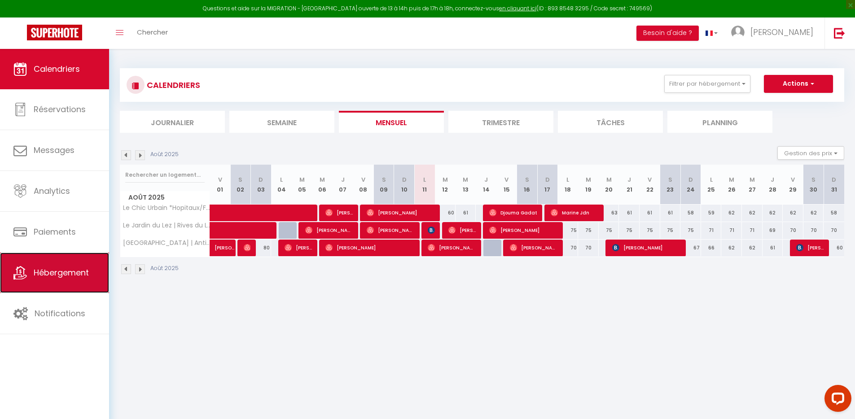
click at [77, 277] on span "Hébergement" at bounding box center [61, 272] width 55 height 11
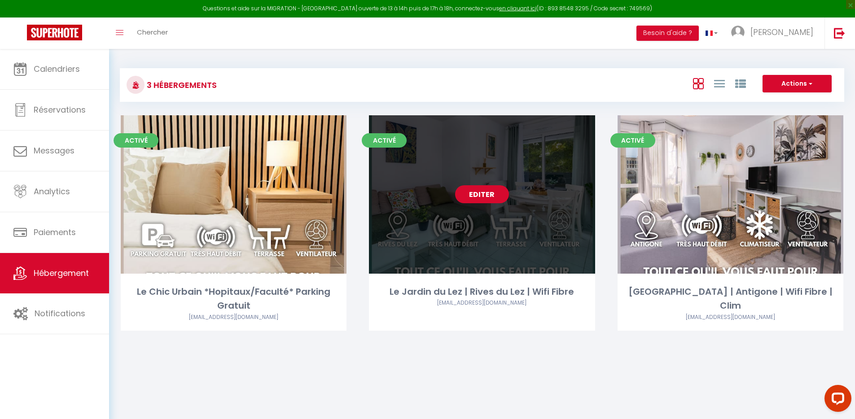
click at [503, 189] on link "Editer" at bounding box center [482, 194] width 54 height 18
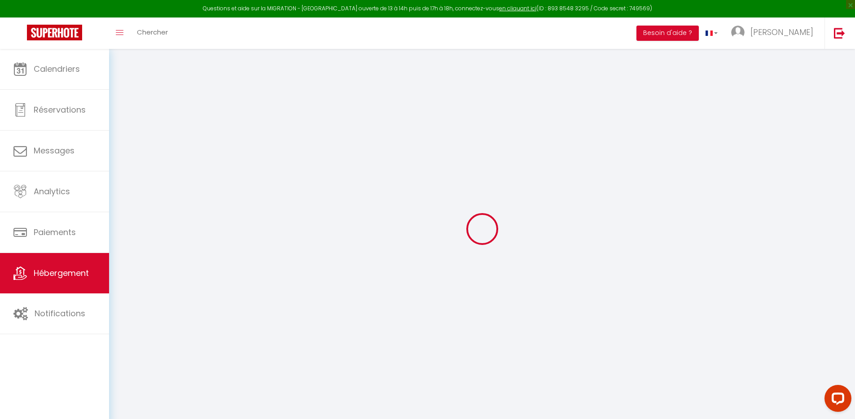
select select "+ 38 %"
select select "+ 53 %"
select select
checkbox input "false"
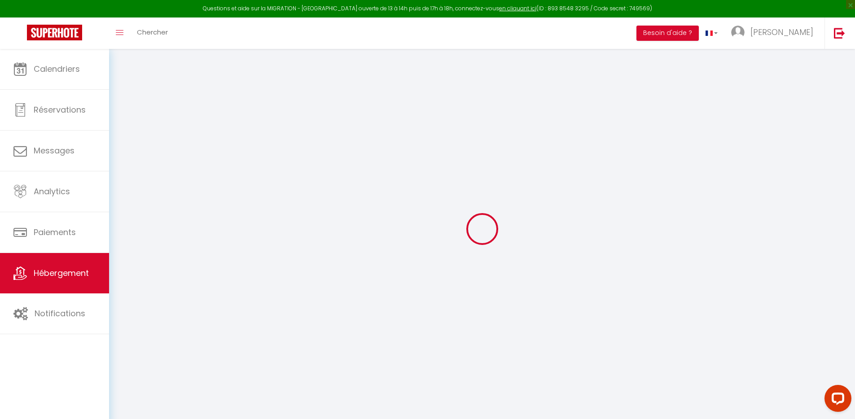
checkbox input "false"
select select "16:00"
select select
select select "12:00"
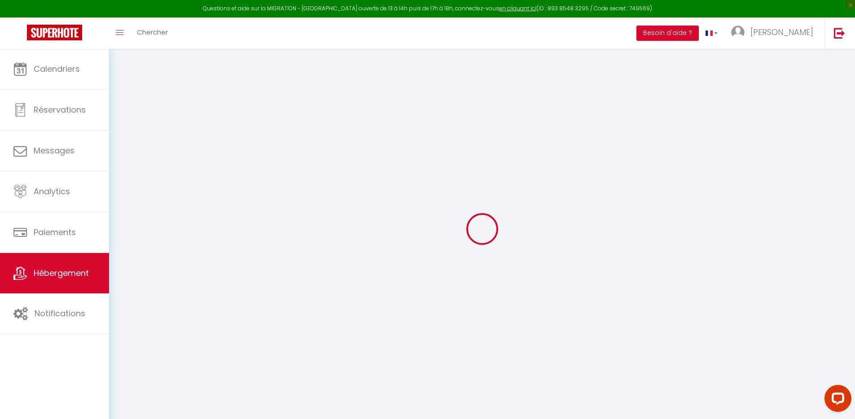
select select "30"
select select "120"
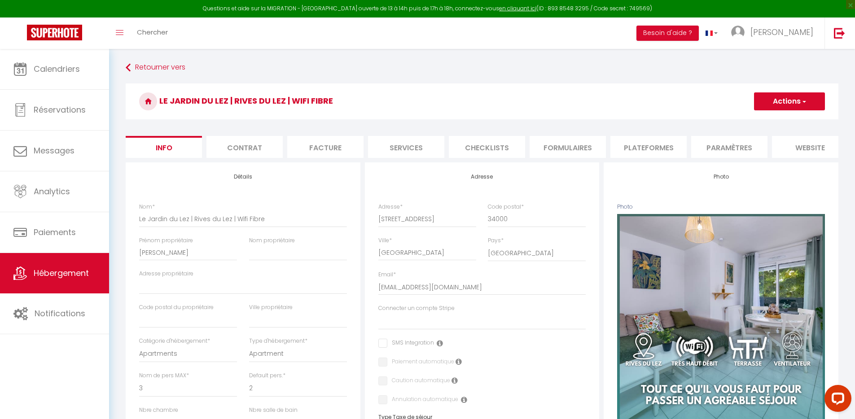
select select
checkbox input "false"
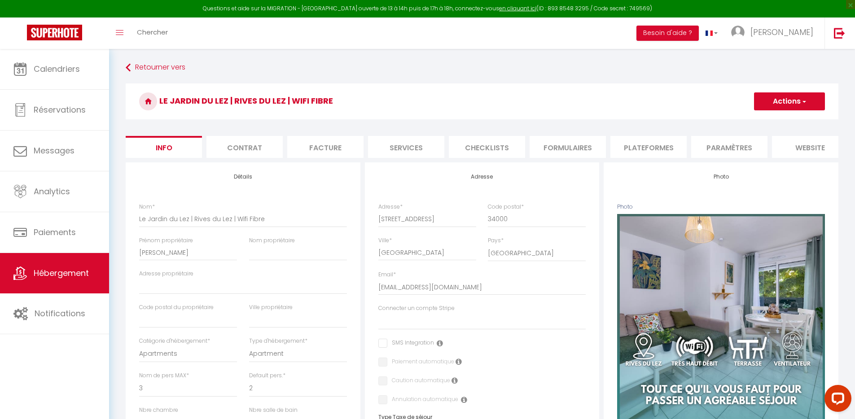
checkbox input "false"
select select "8697-1443665914867897060"
click at [620, 149] on li "Plateformes" at bounding box center [648, 147] width 76 height 22
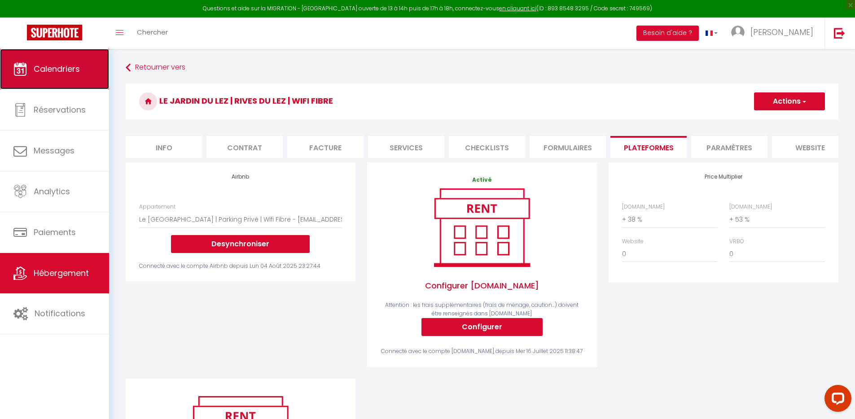
click at [42, 69] on span "Calendriers" at bounding box center [57, 68] width 46 height 11
